Goal: Task Accomplishment & Management: Use online tool/utility

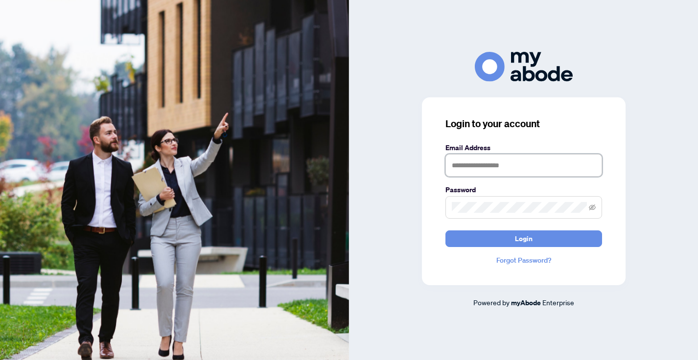
click at [493, 170] on input "text" at bounding box center [523, 165] width 157 height 23
click at [0, 360] on nordpass-portal at bounding box center [0, 360] width 0 height 0
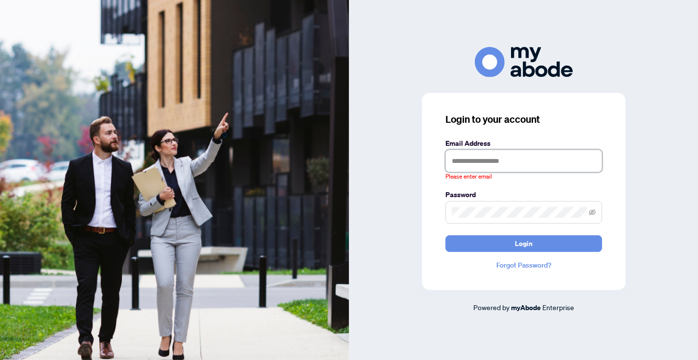
type input "**********"
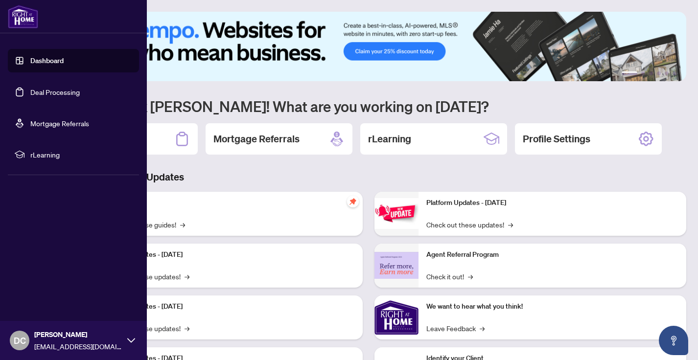
click at [30, 96] on link "Deal Processing" at bounding box center [54, 92] width 49 height 9
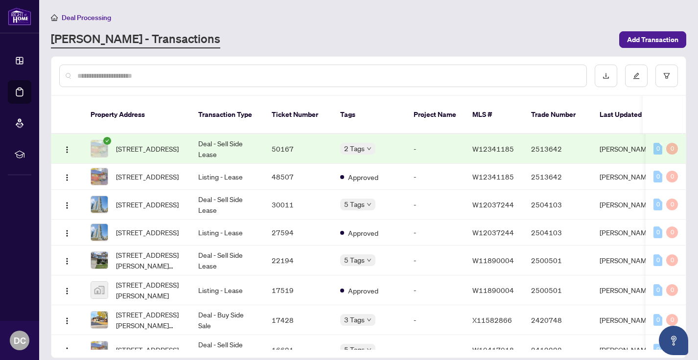
click at [253, 141] on td "Deal - Sell Side Lease" at bounding box center [226, 149] width 73 height 30
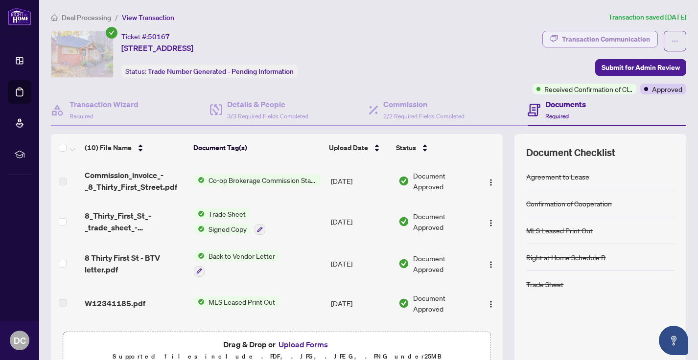
click at [618, 40] on div "Transaction Communication" at bounding box center [606, 39] width 88 height 16
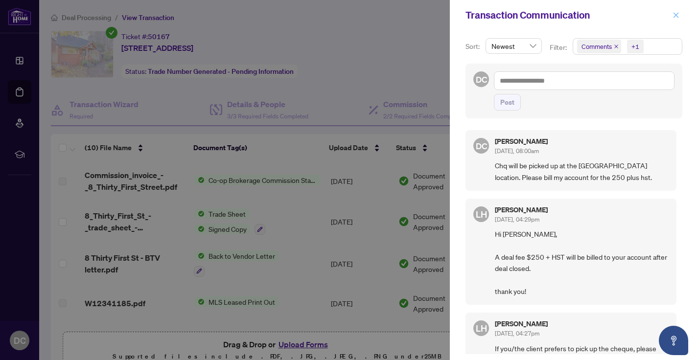
click at [680, 16] on button "button" at bounding box center [675, 15] width 13 height 12
